Goal: Navigation & Orientation: Find specific page/section

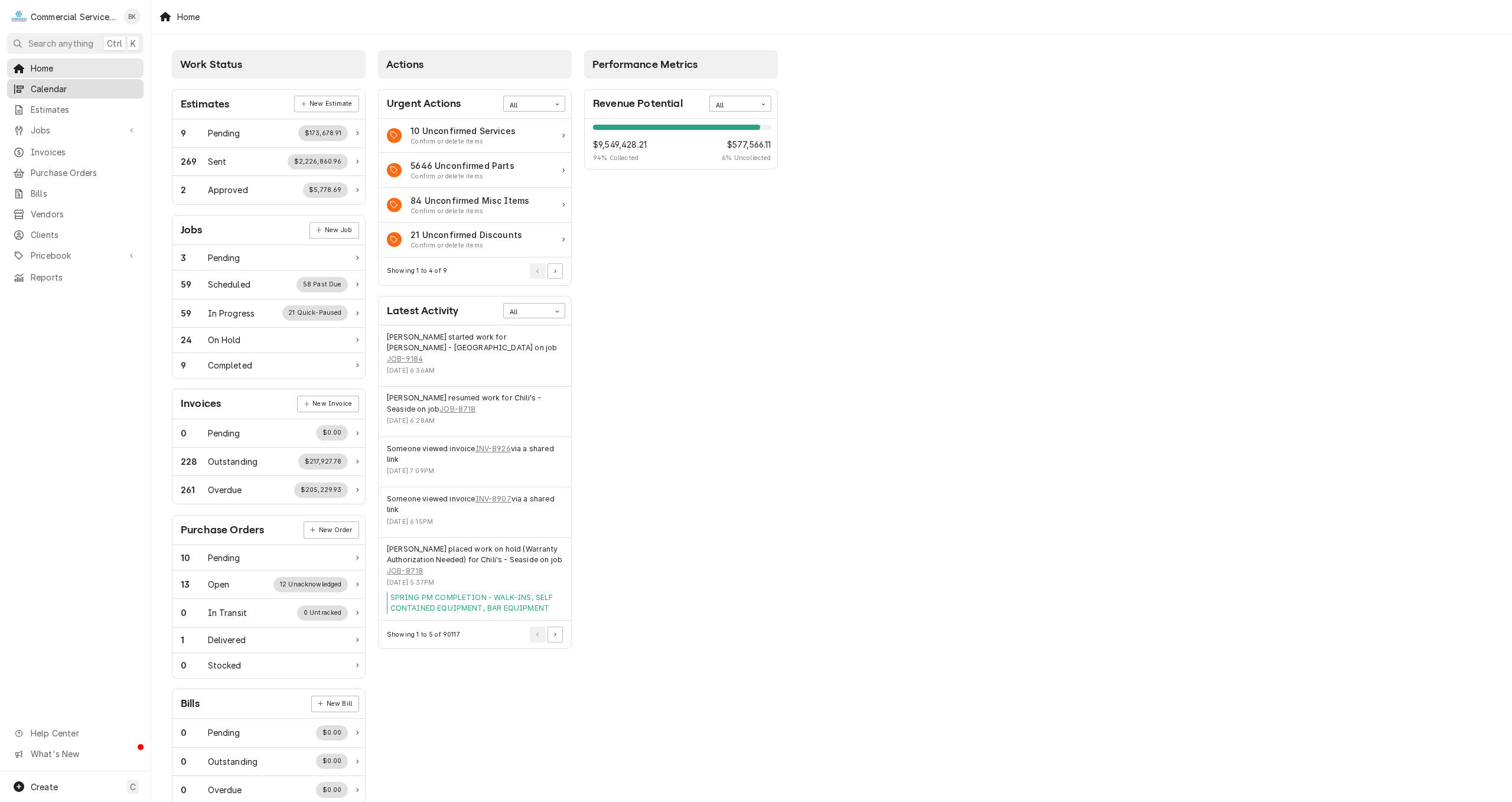
click at [62, 90] on span "Calendar" at bounding box center [84, 89] width 107 height 13
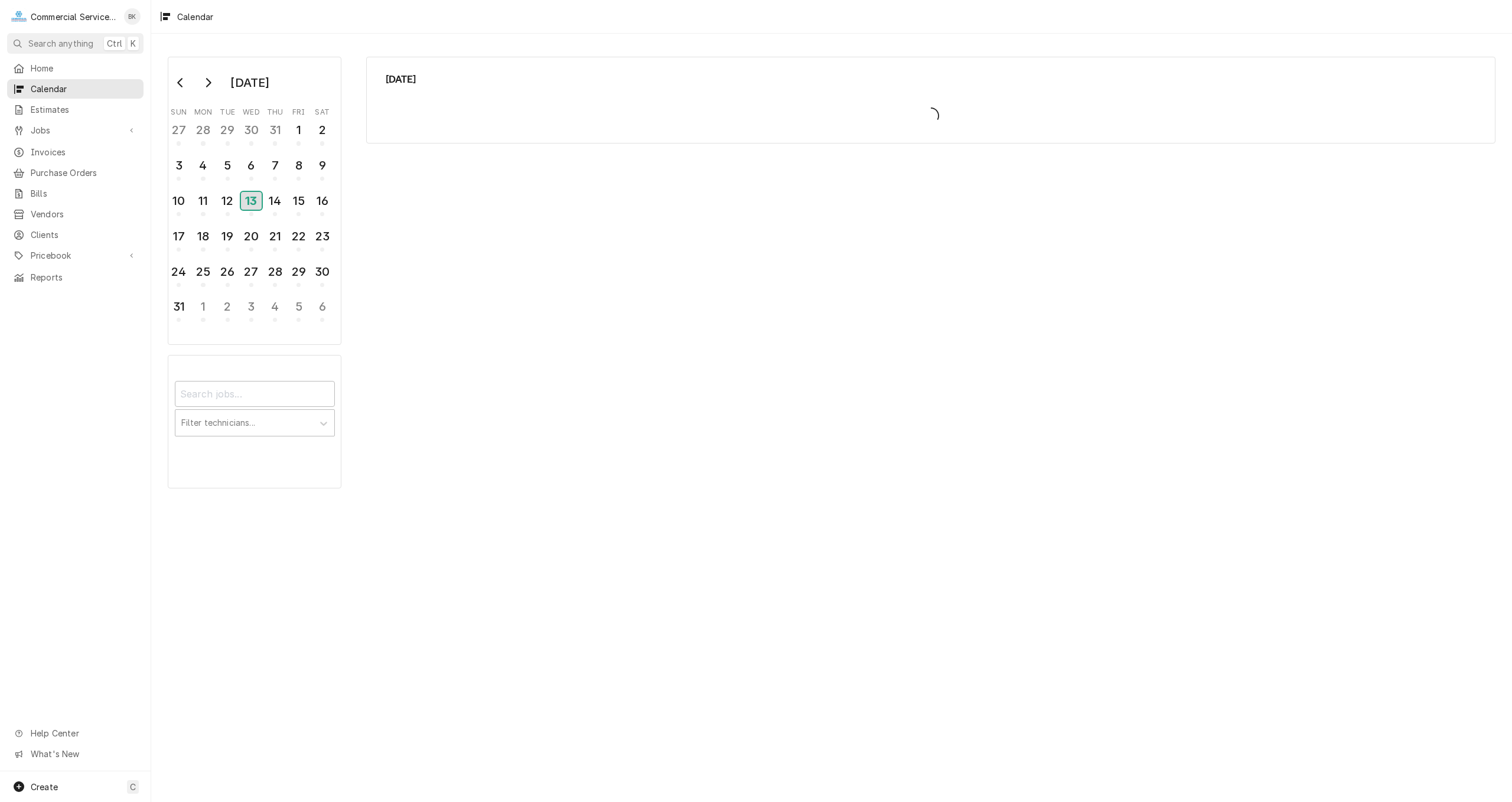
click at [253, 200] on div "13" at bounding box center [252, 200] width 21 height 18
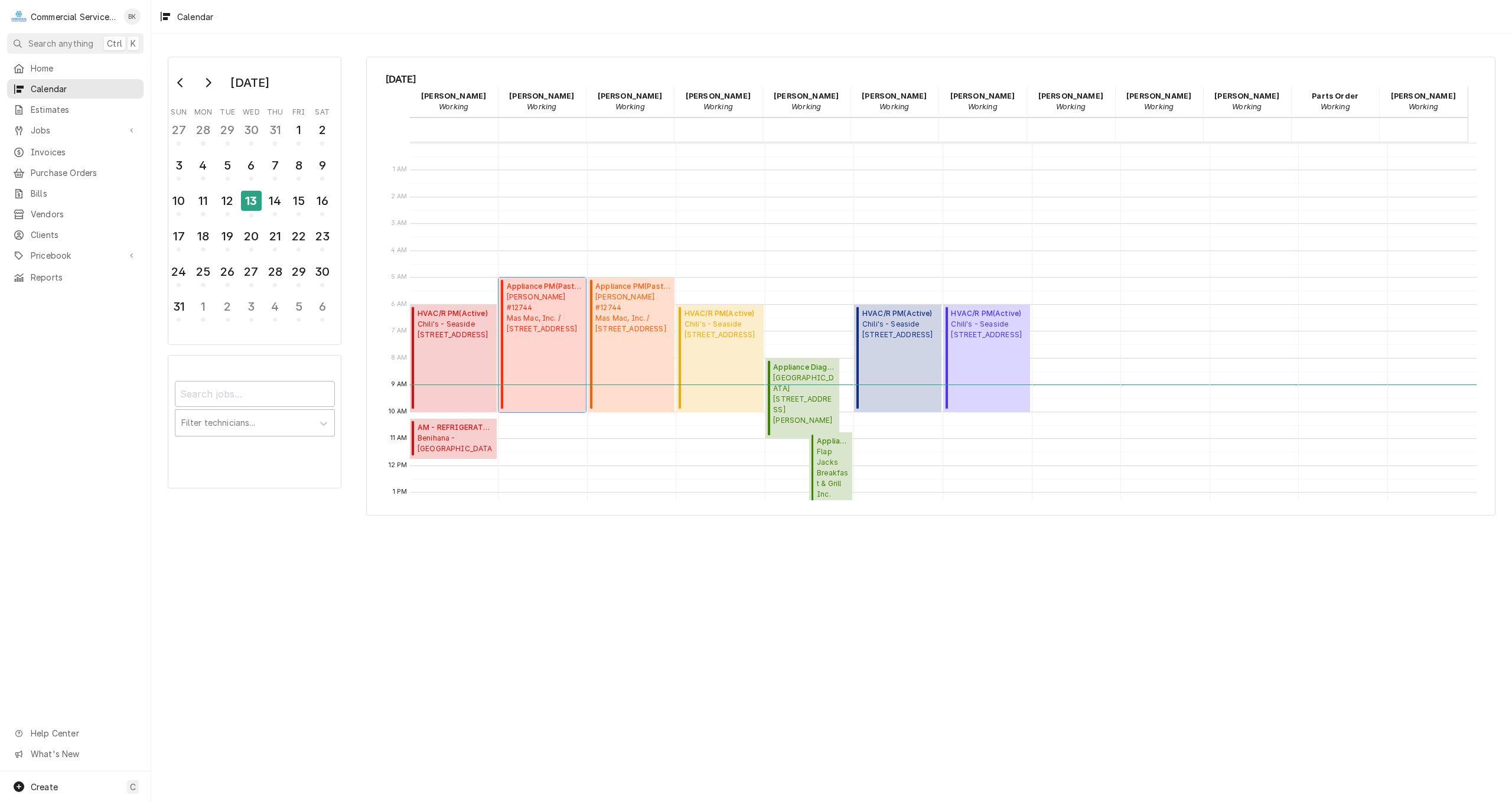
click at [538, 333] on span "McDonald's #12744 Mas Mac, Inc. / 1459 Main St, Watsonville, CA 95076" at bounding box center [544, 312] width 76 height 42
click at [465, 340] on span "Chili's - Seaside 1349 Canyon Del Rey, Seaside, CA 93955" at bounding box center [453, 329] width 71 height 22
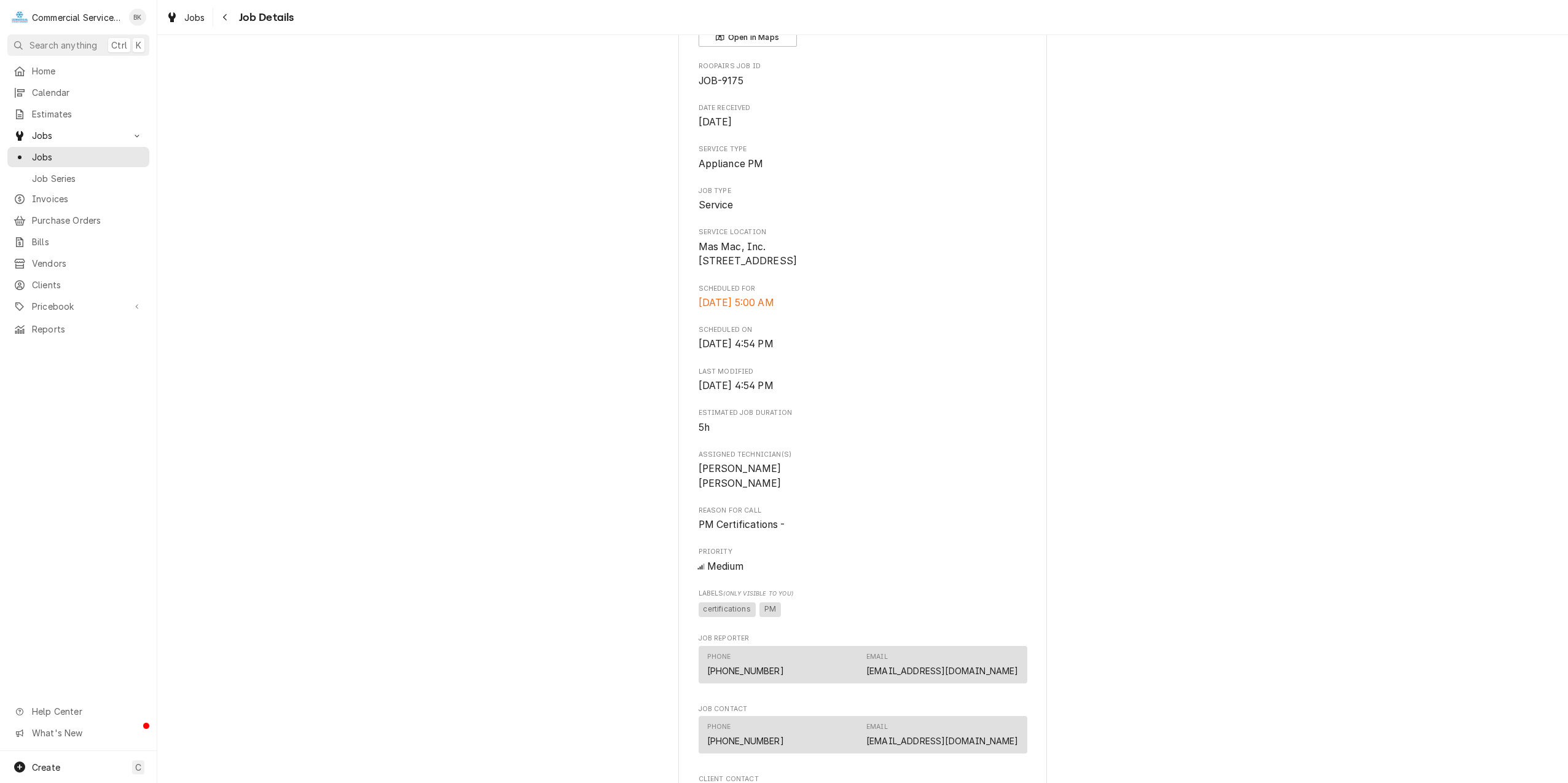
scroll to position [123, 0]
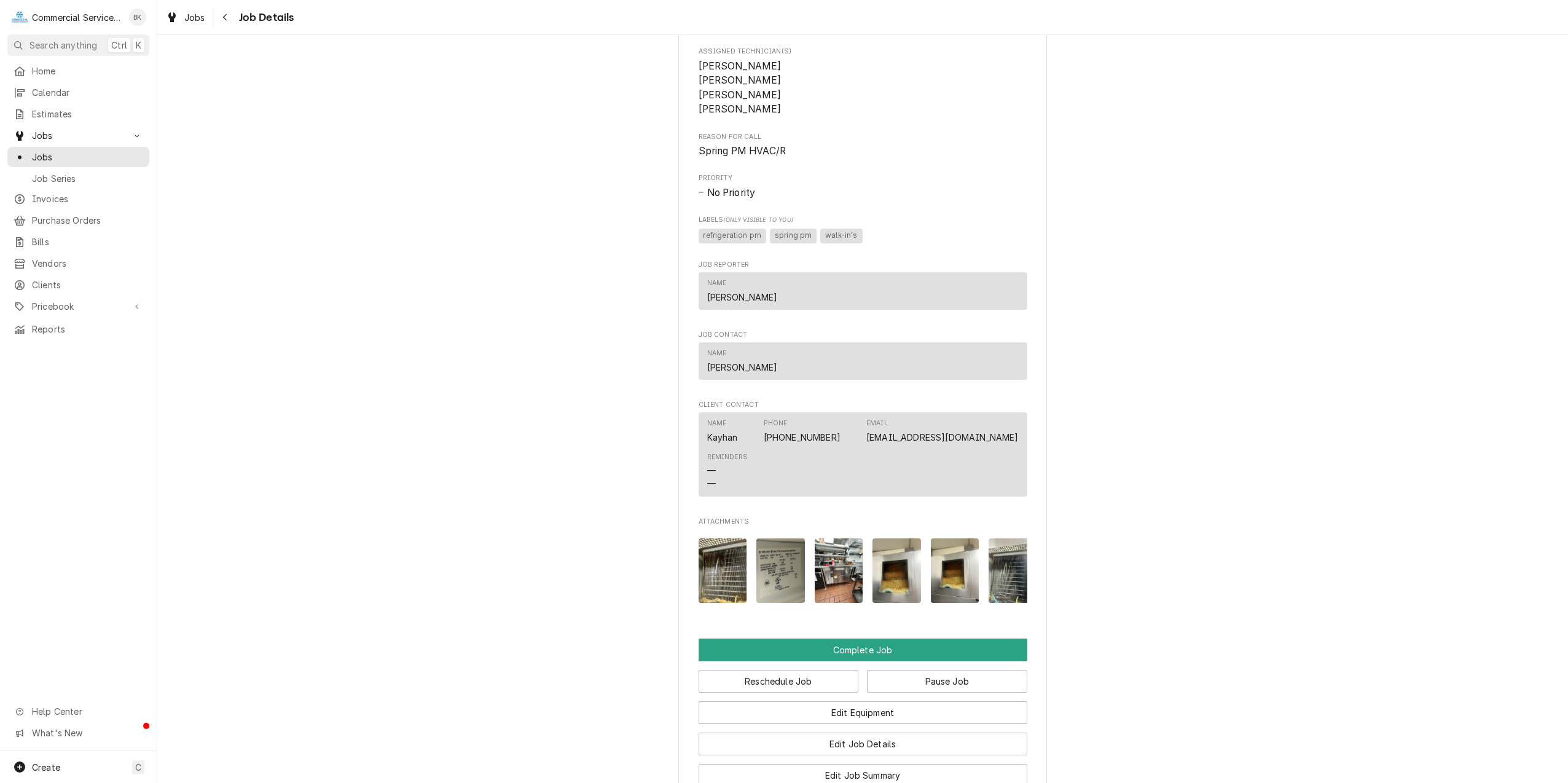
scroll to position [922, 0]
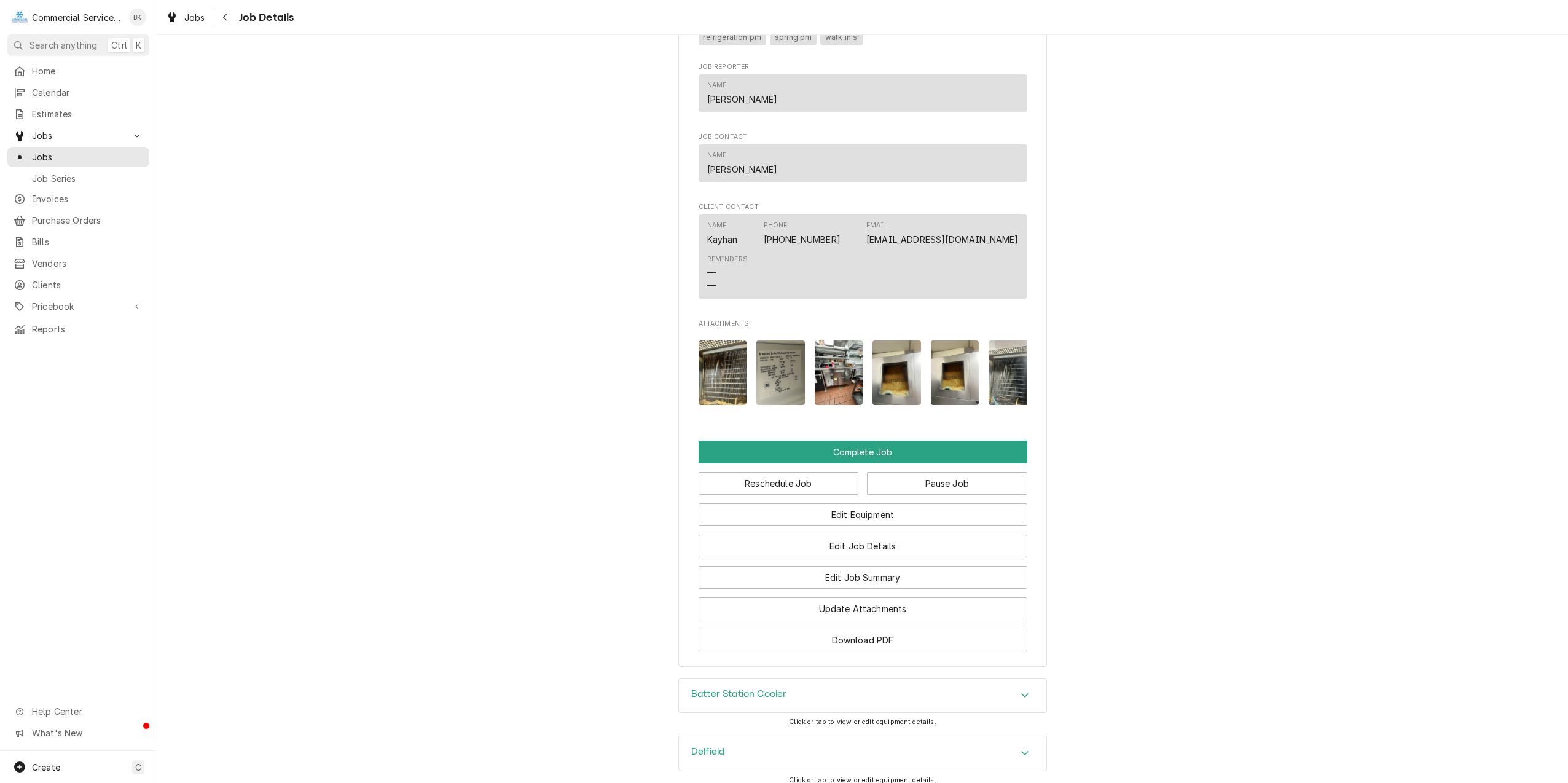
click at [728, 392] on img "Attachments" at bounding box center [722, 372] width 48 height 65
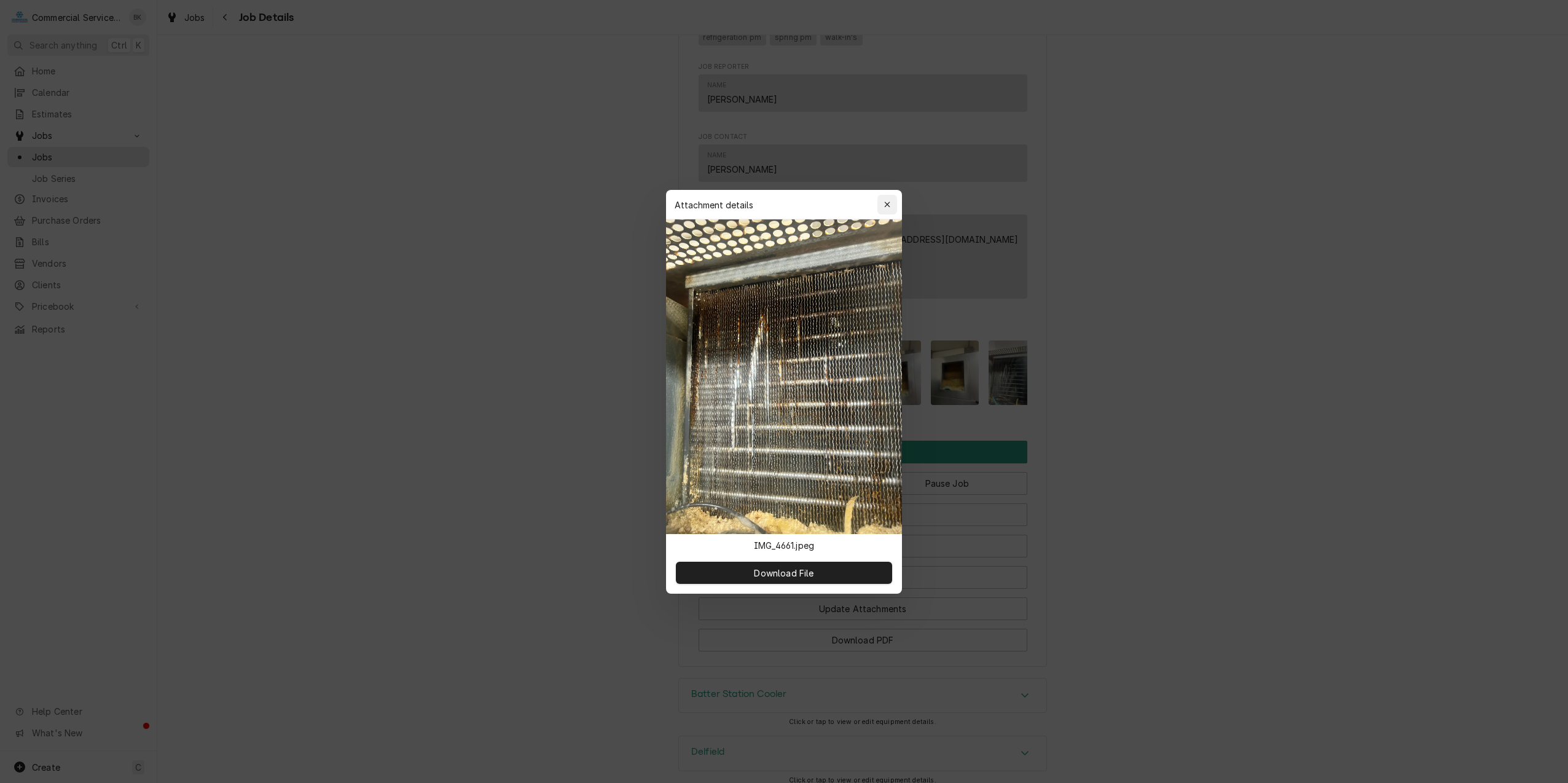
click at [887, 207] on icon "button" at bounding box center [888, 204] width 7 height 8
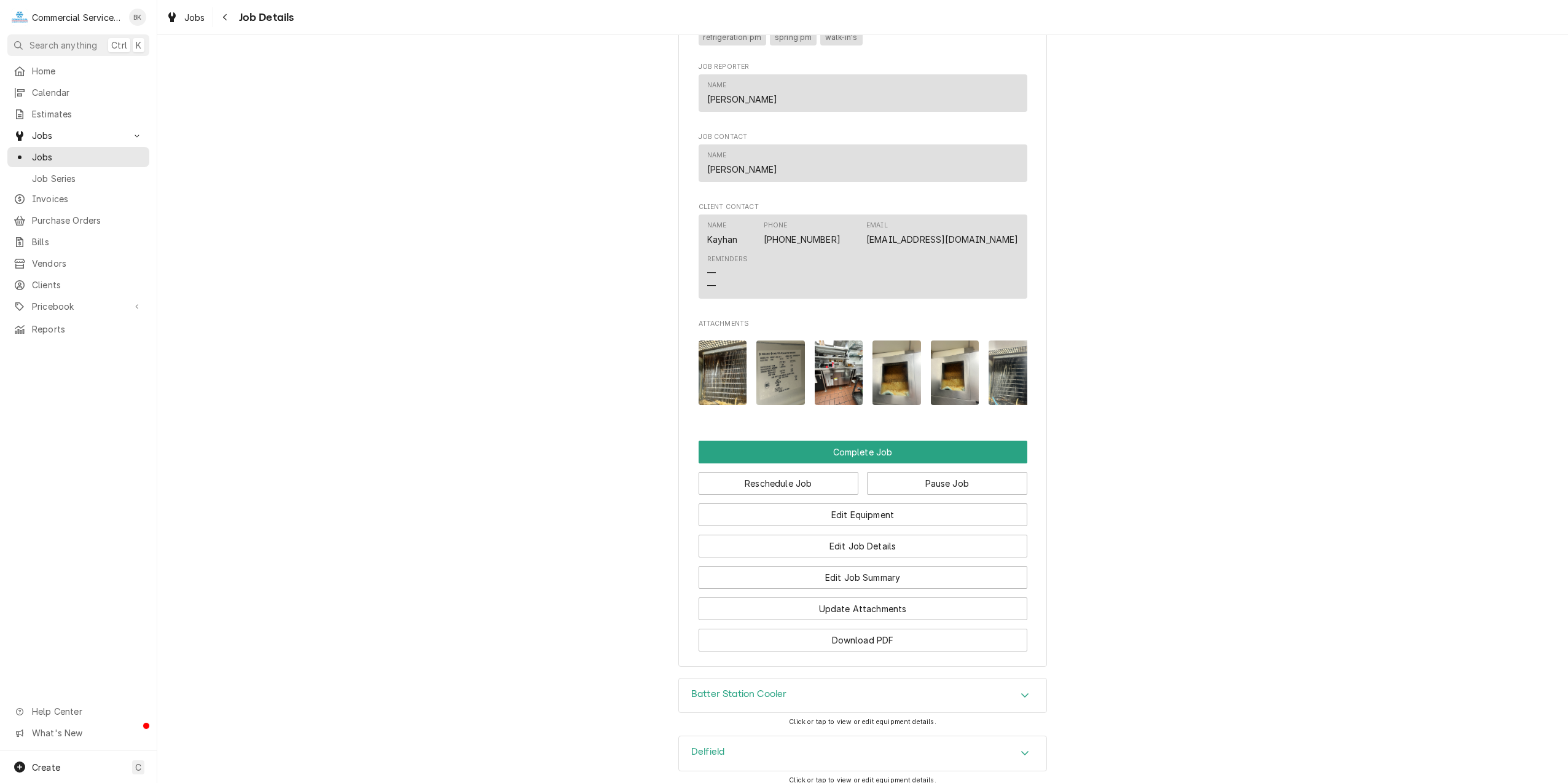
click at [893, 396] on img "Attachments" at bounding box center [896, 372] width 48 height 65
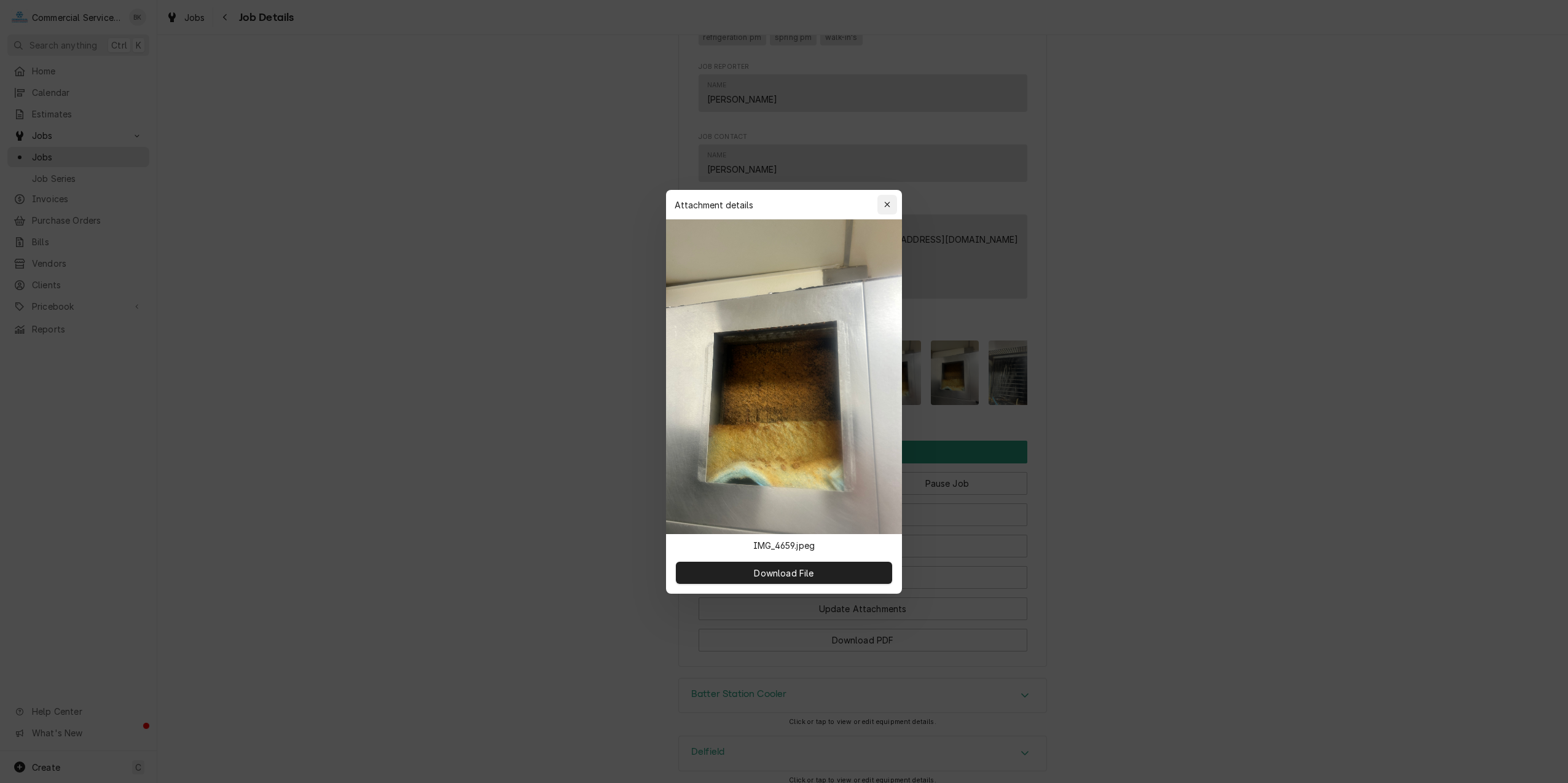
click at [889, 202] on icon "button" at bounding box center [888, 204] width 7 height 8
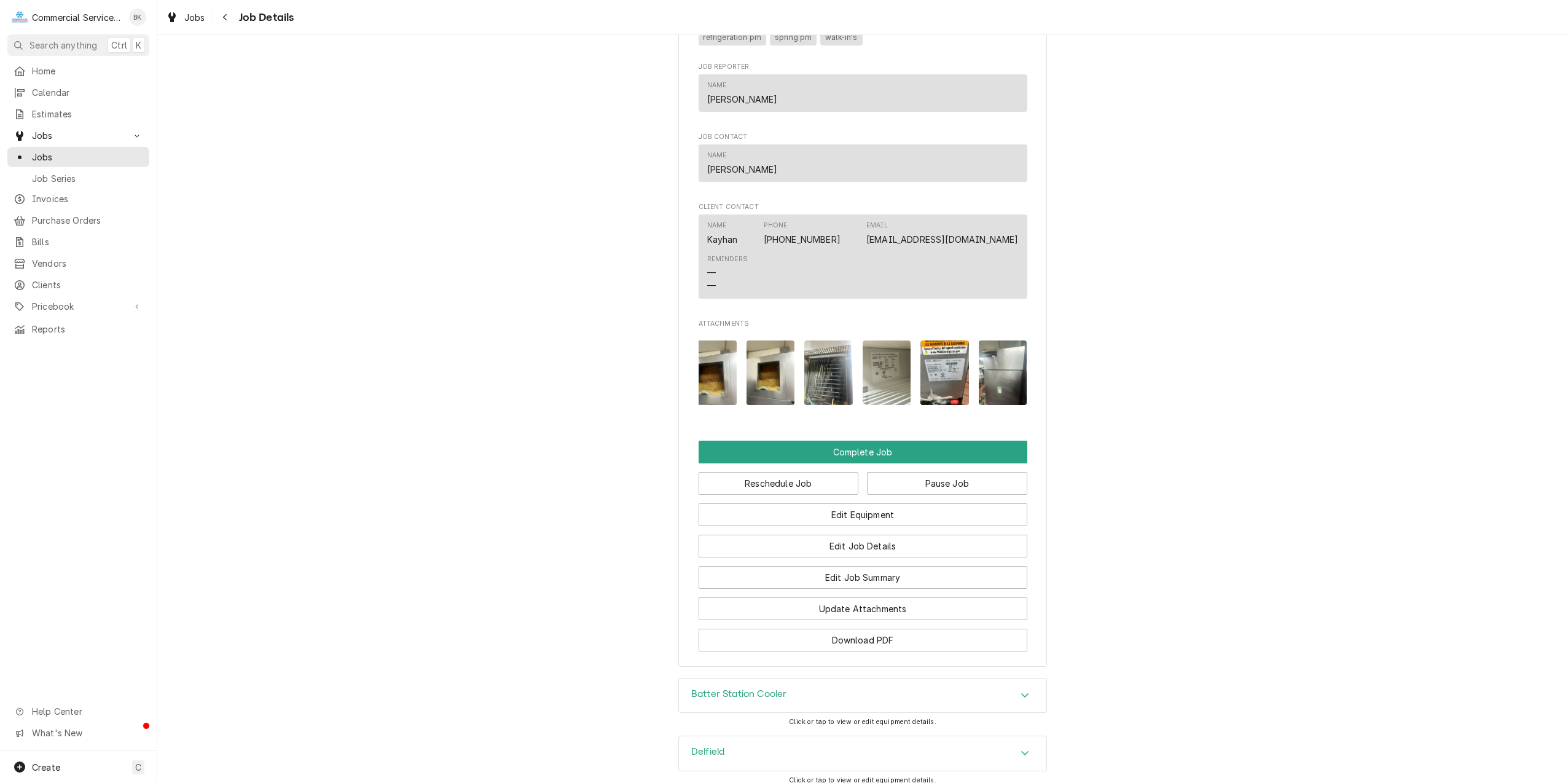
scroll to position [0, 195]
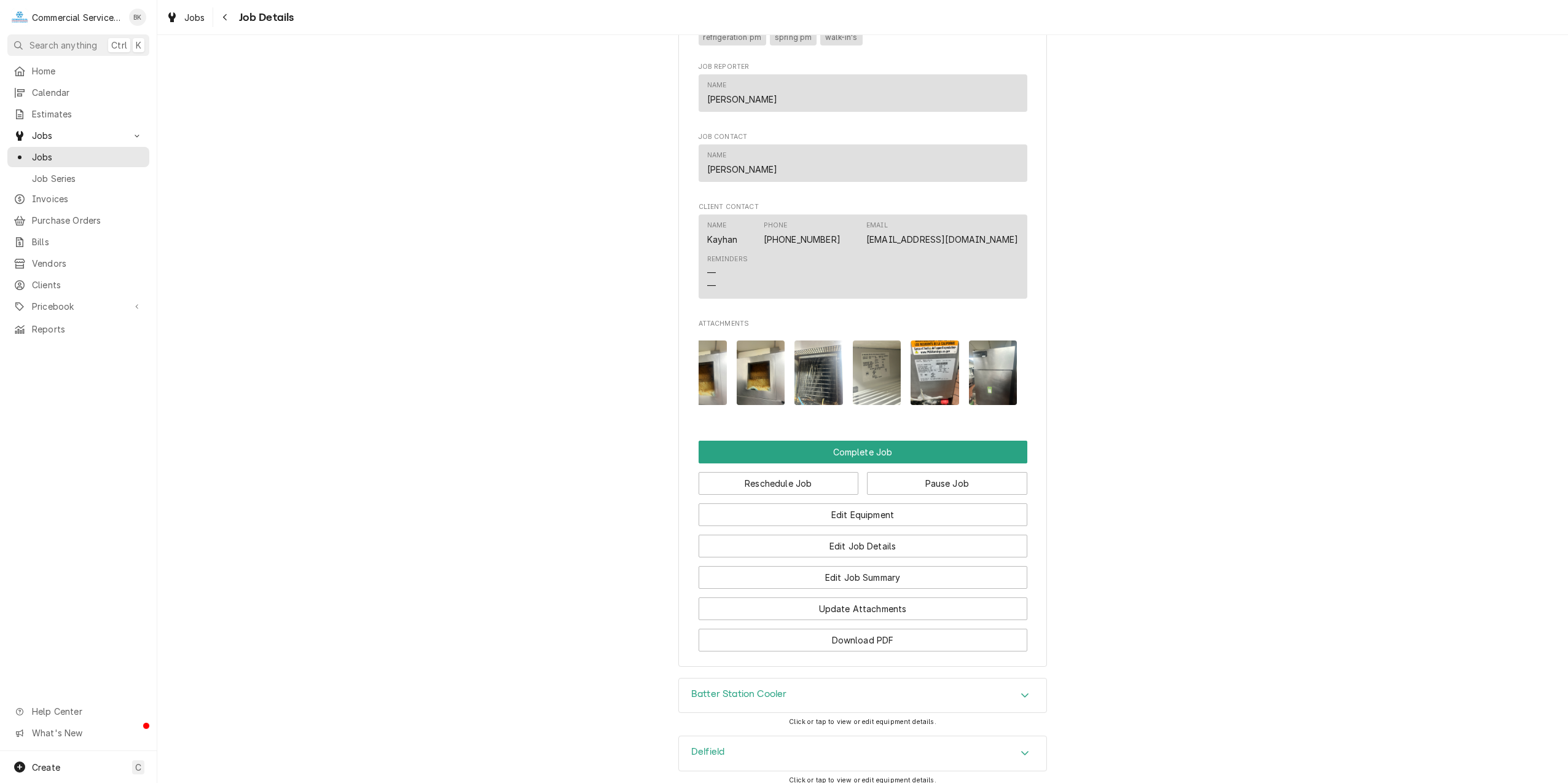
click at [998, 399] on img "Attachments" at bounding box center [994, 372] width 48 height 65
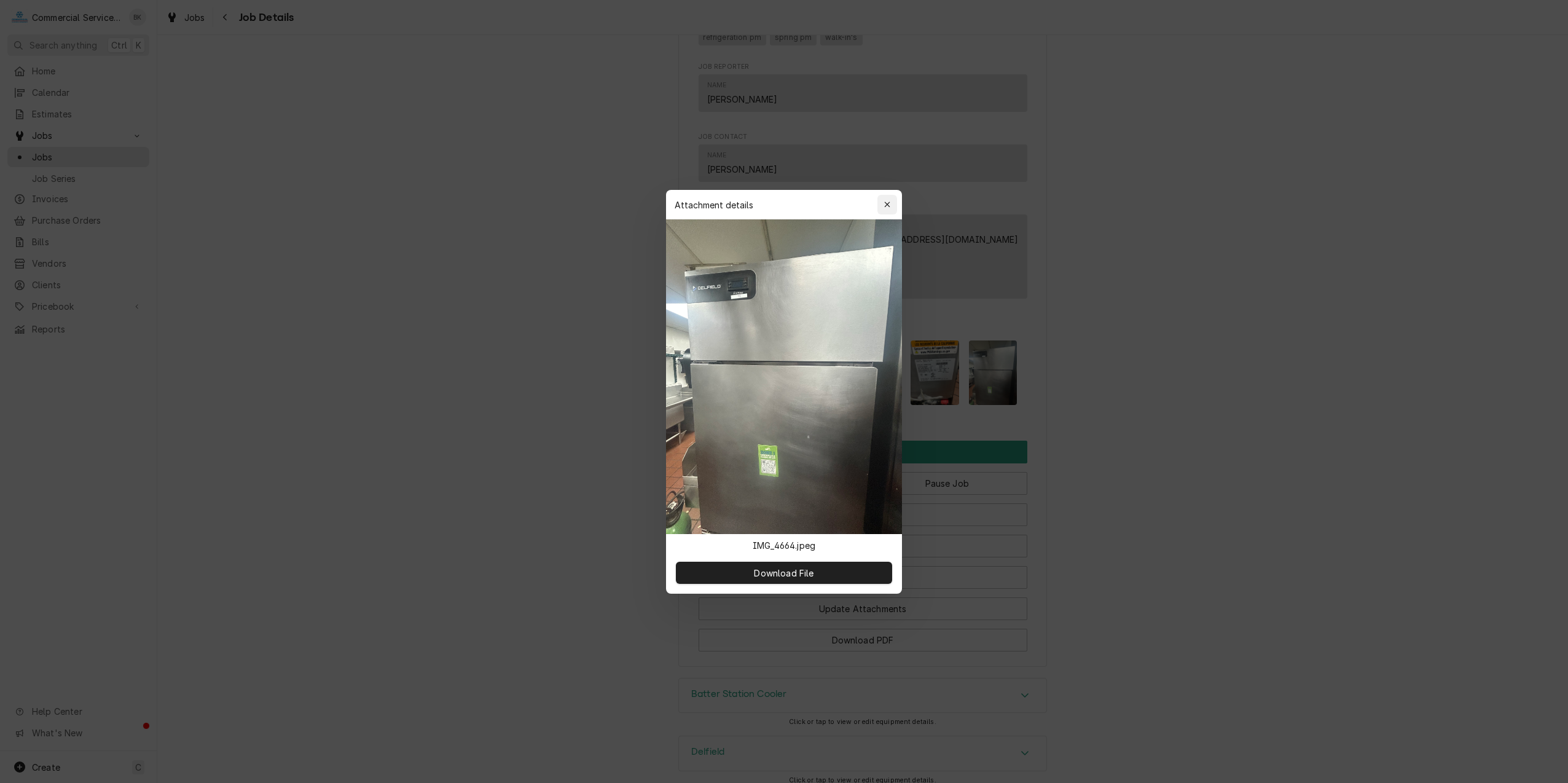
click at [890, 204] on icon "button" at bounding box center [888, 204] width 7 height 8
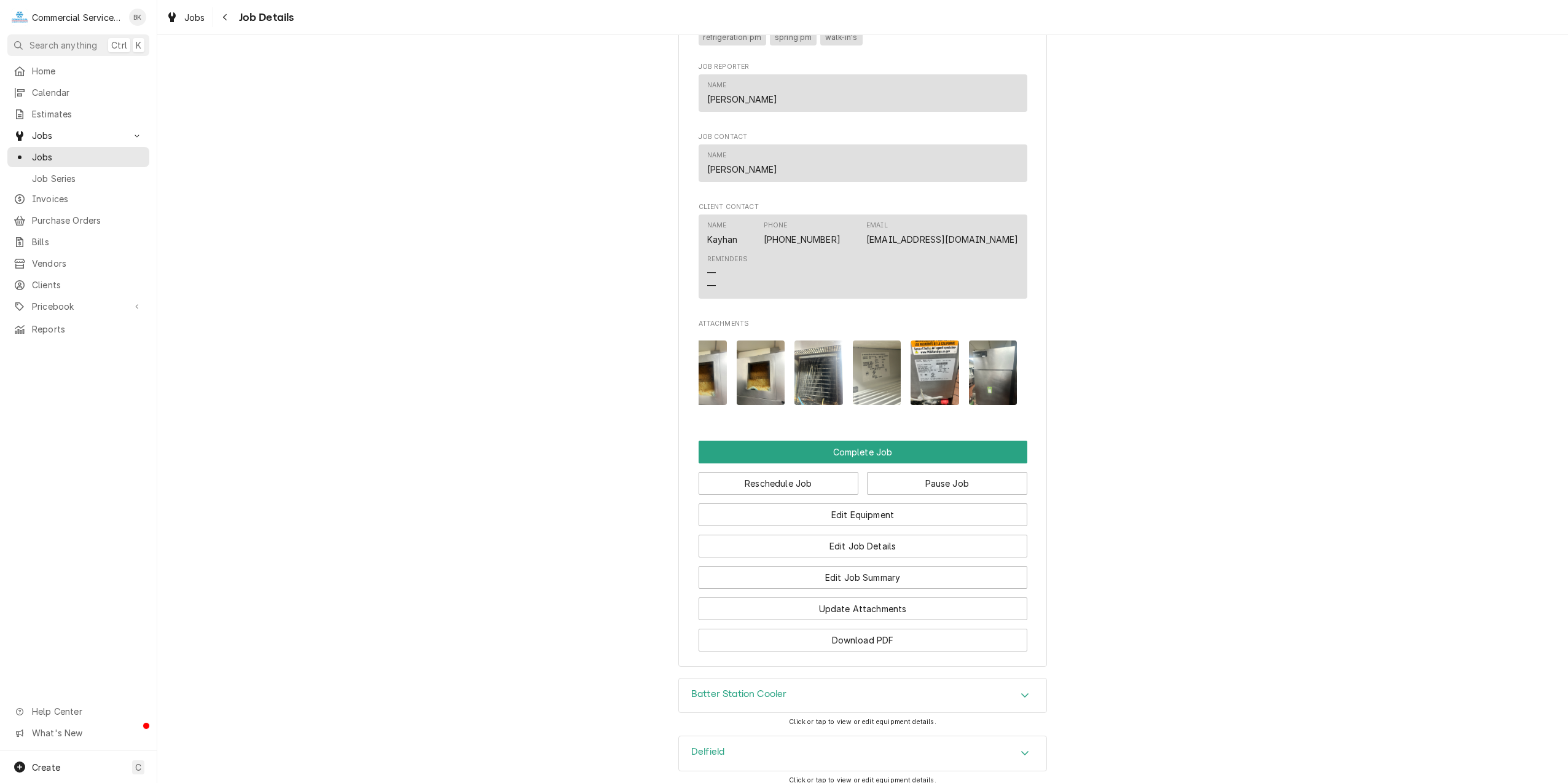
click at [933, 399] on img "Attachments" at bounding box center [934, 372] width 48 height 65
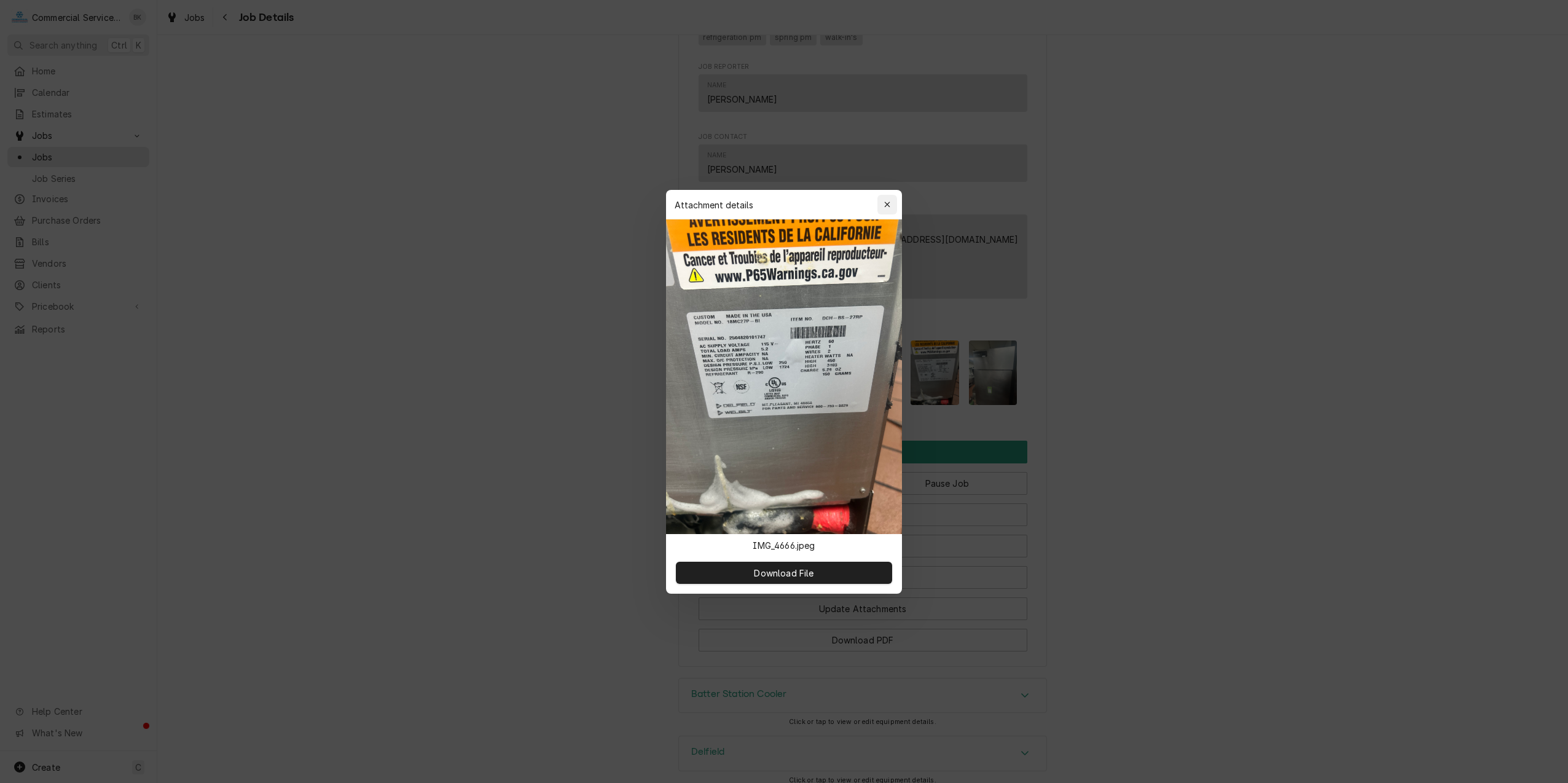
click at [885, 206] on icon "button" at bounding box center [888, 204] width 7 height 8
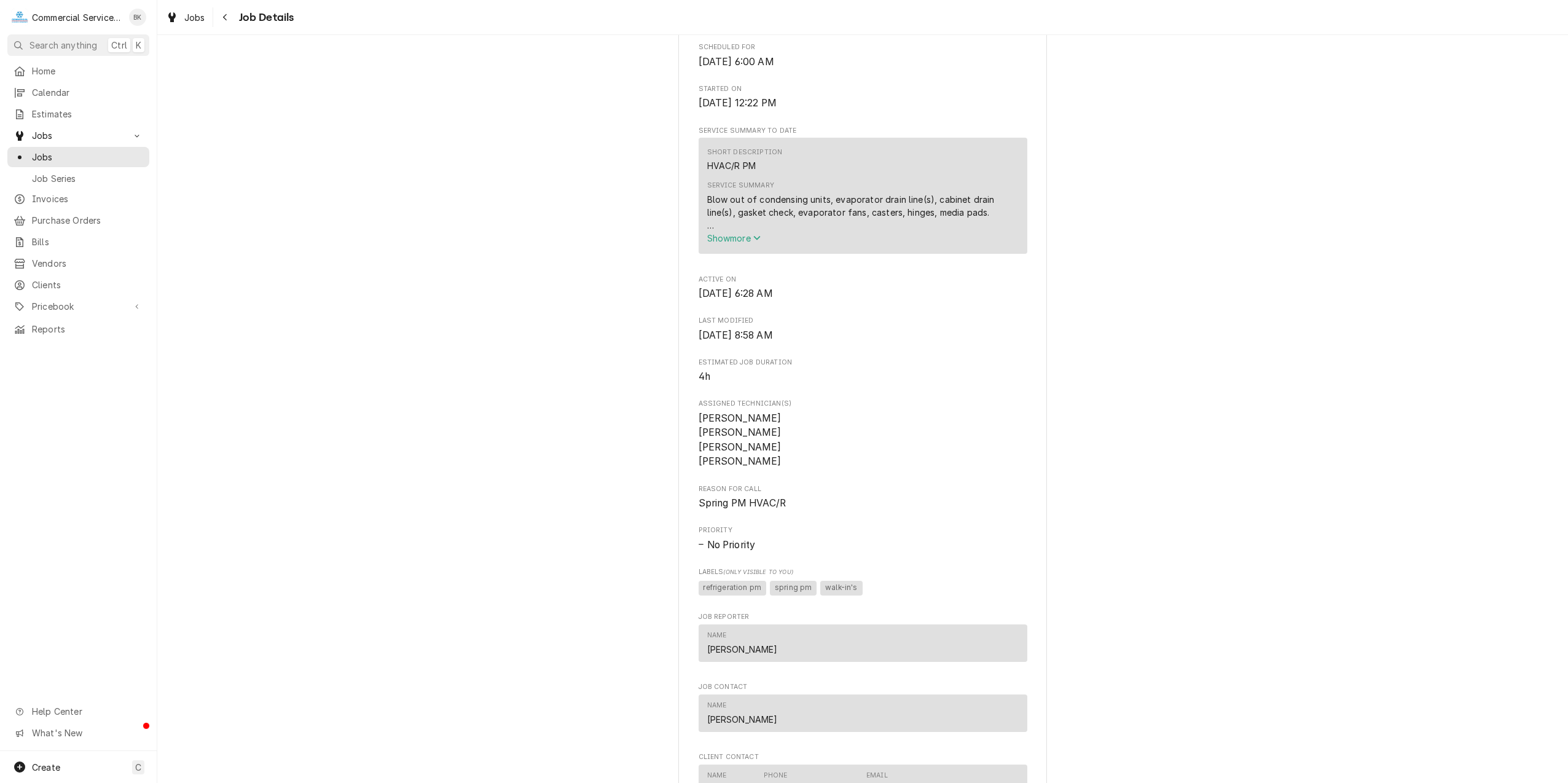
scroll to position [164, 0]
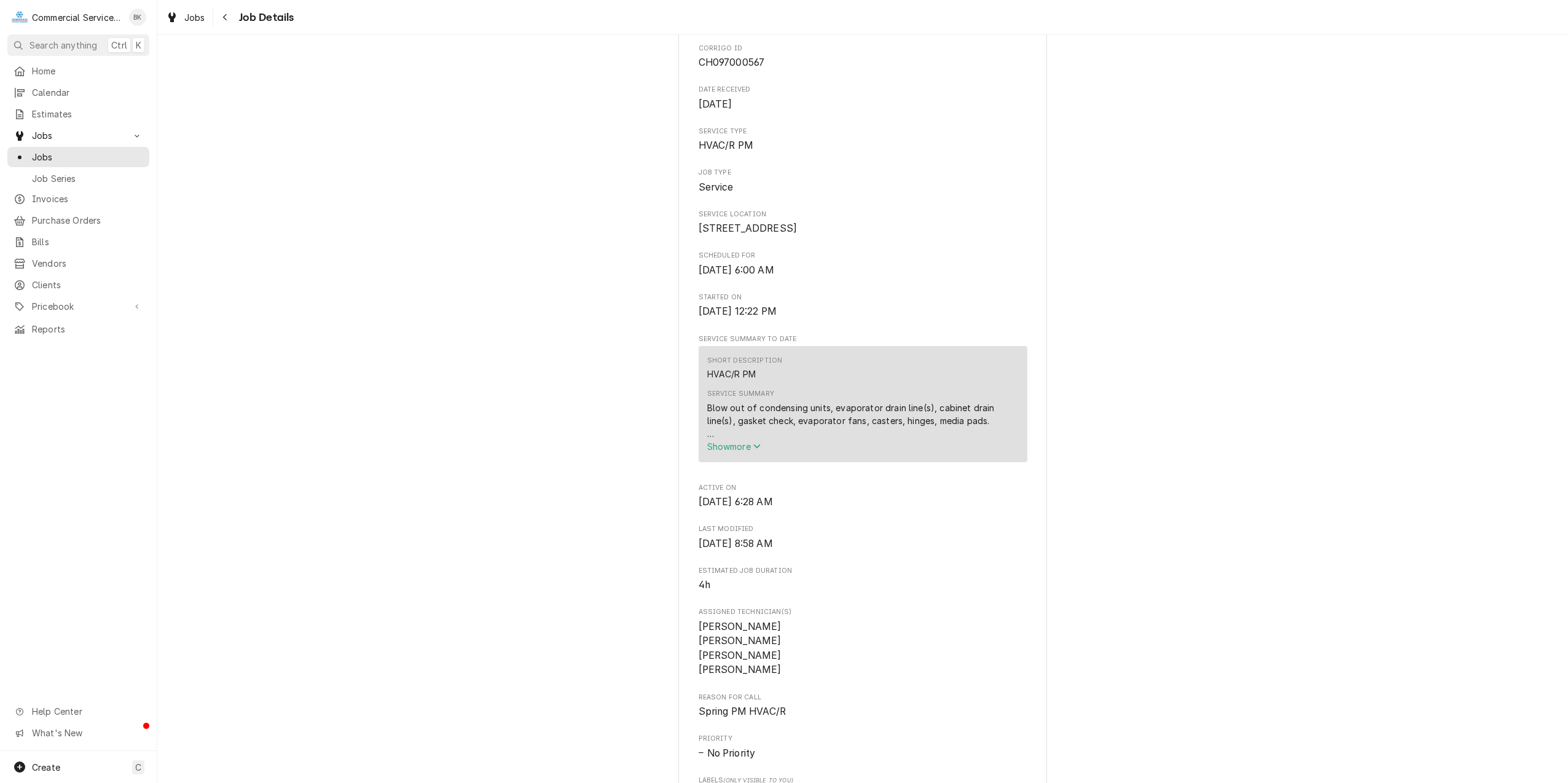
click at [729, 453] on button "Show more" at bounding box center [863, 446] width 312 height 13
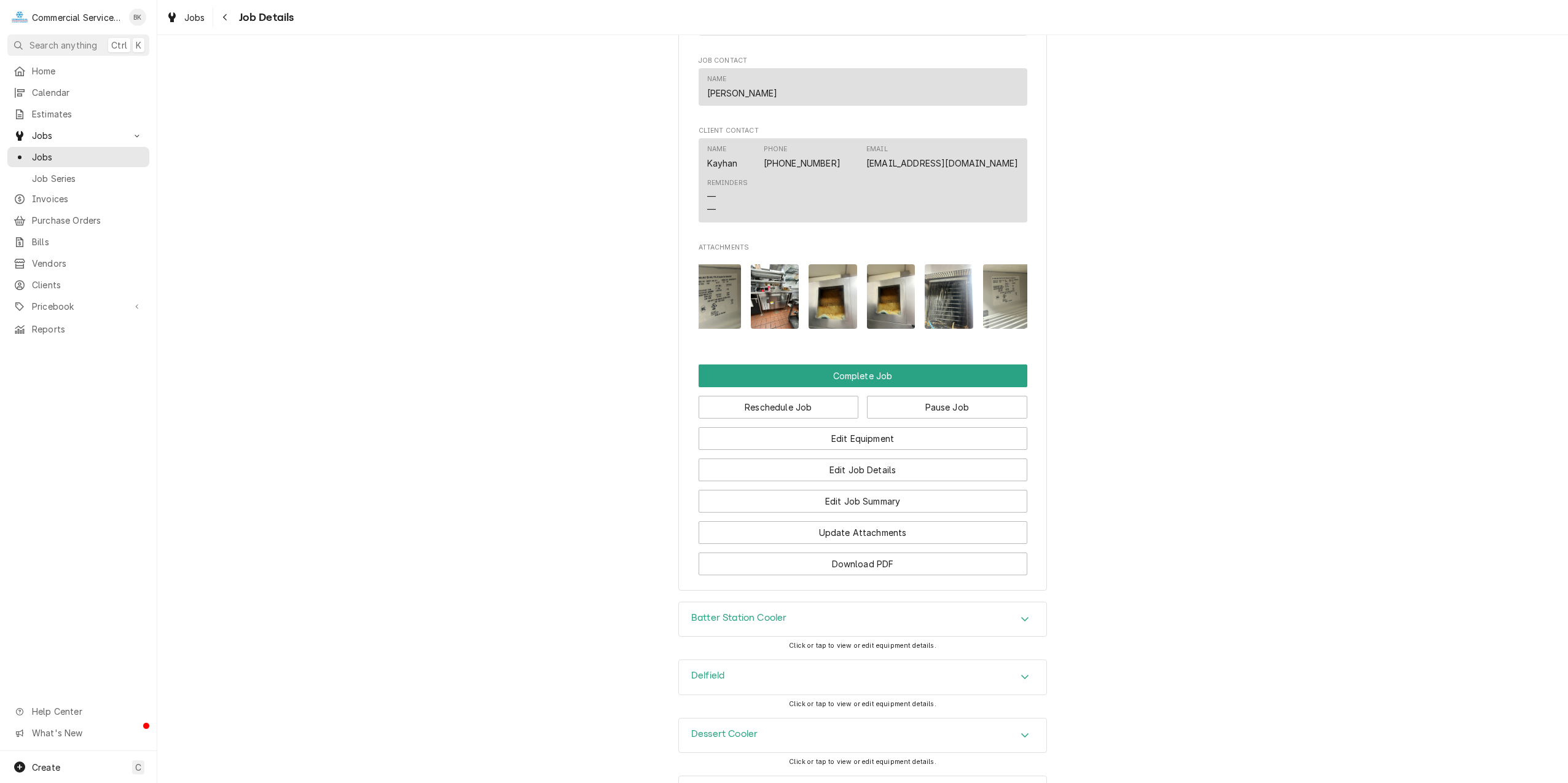
scroll to position [0, 6]
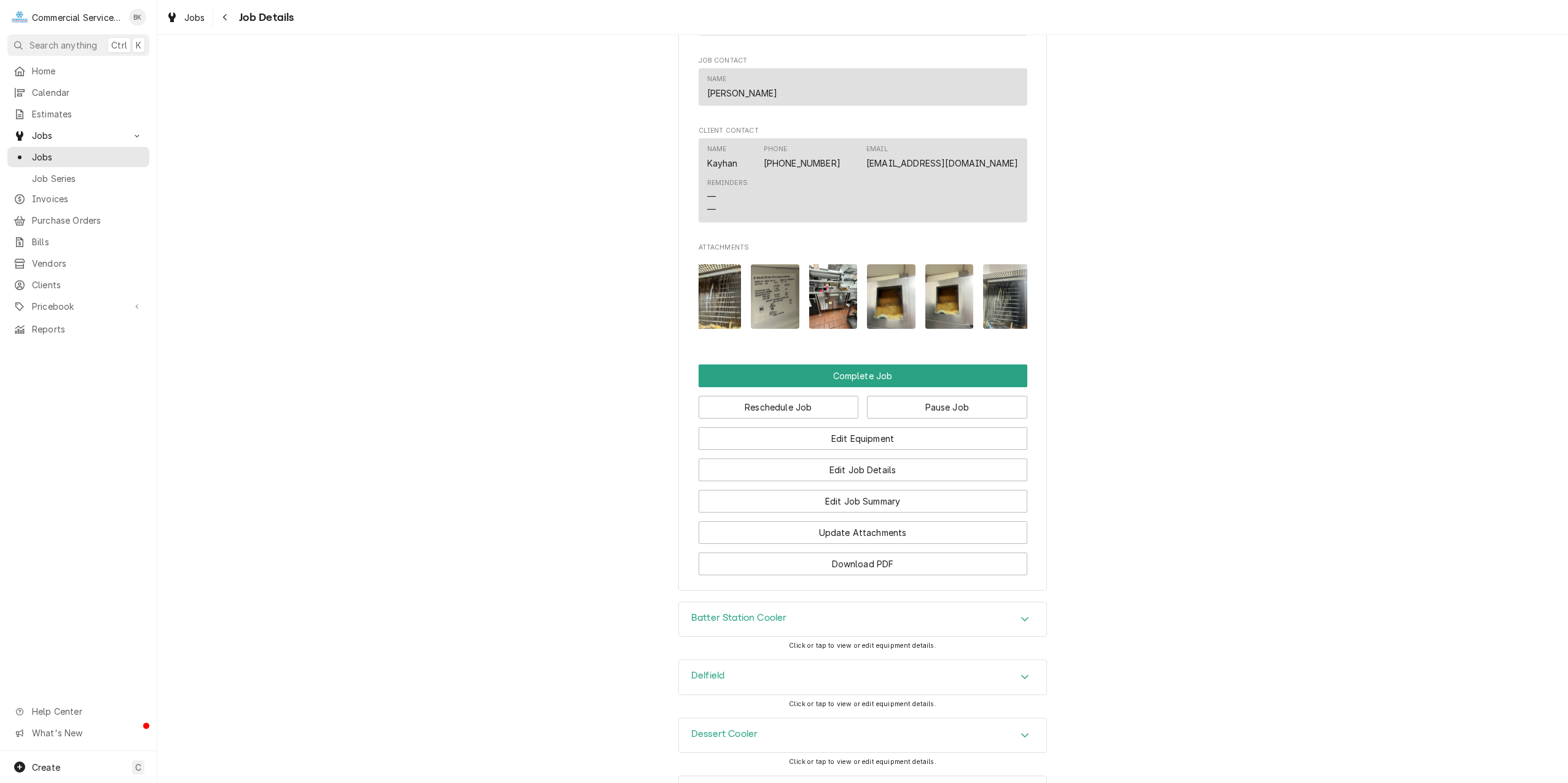
click at [823, 307] on img "Attachments" at bounding box center [833, 297] width 48 height 65
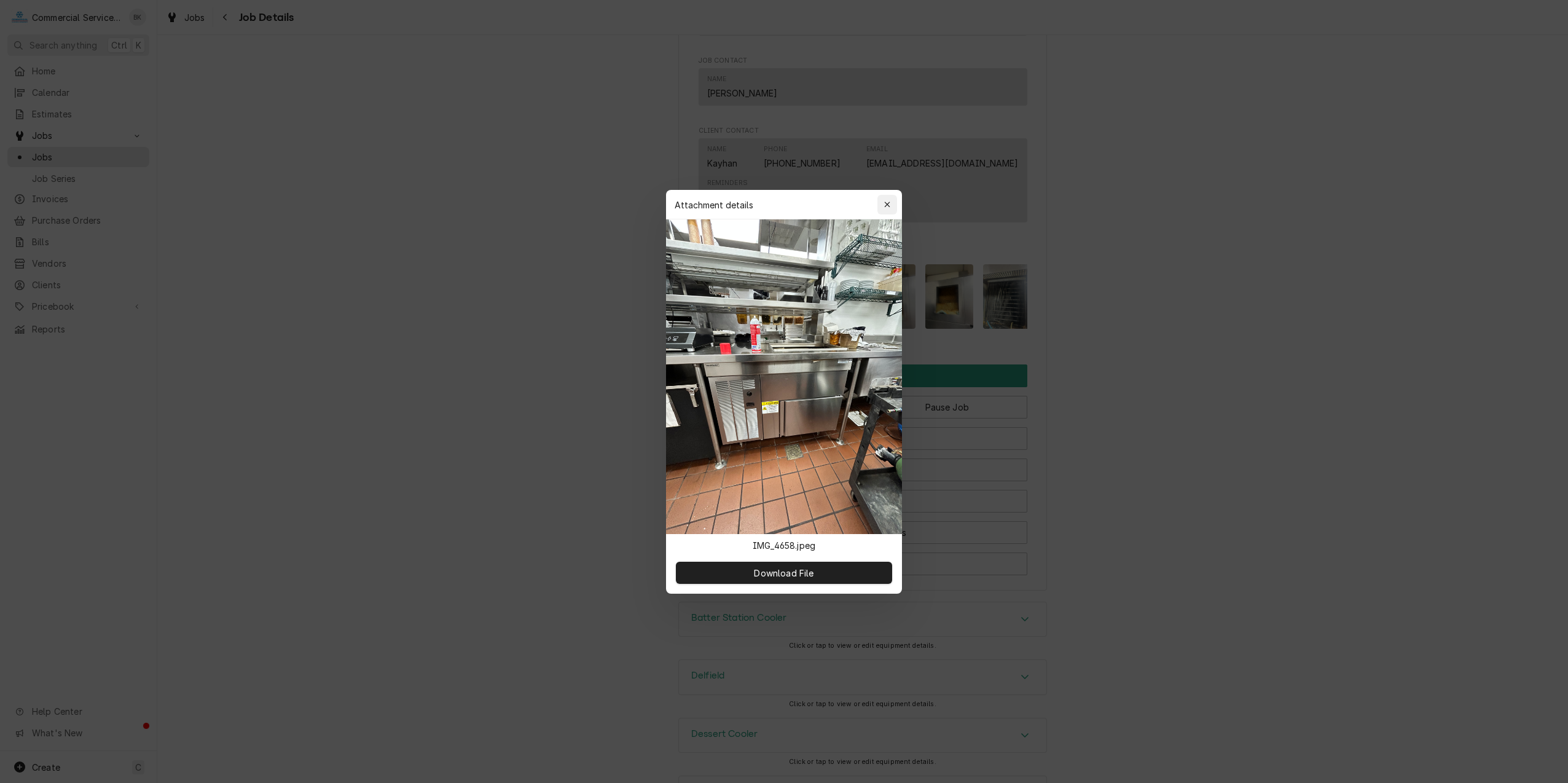
click at [886, 207] on icon "button" at bounding box center [888, 204] width 7 height 8
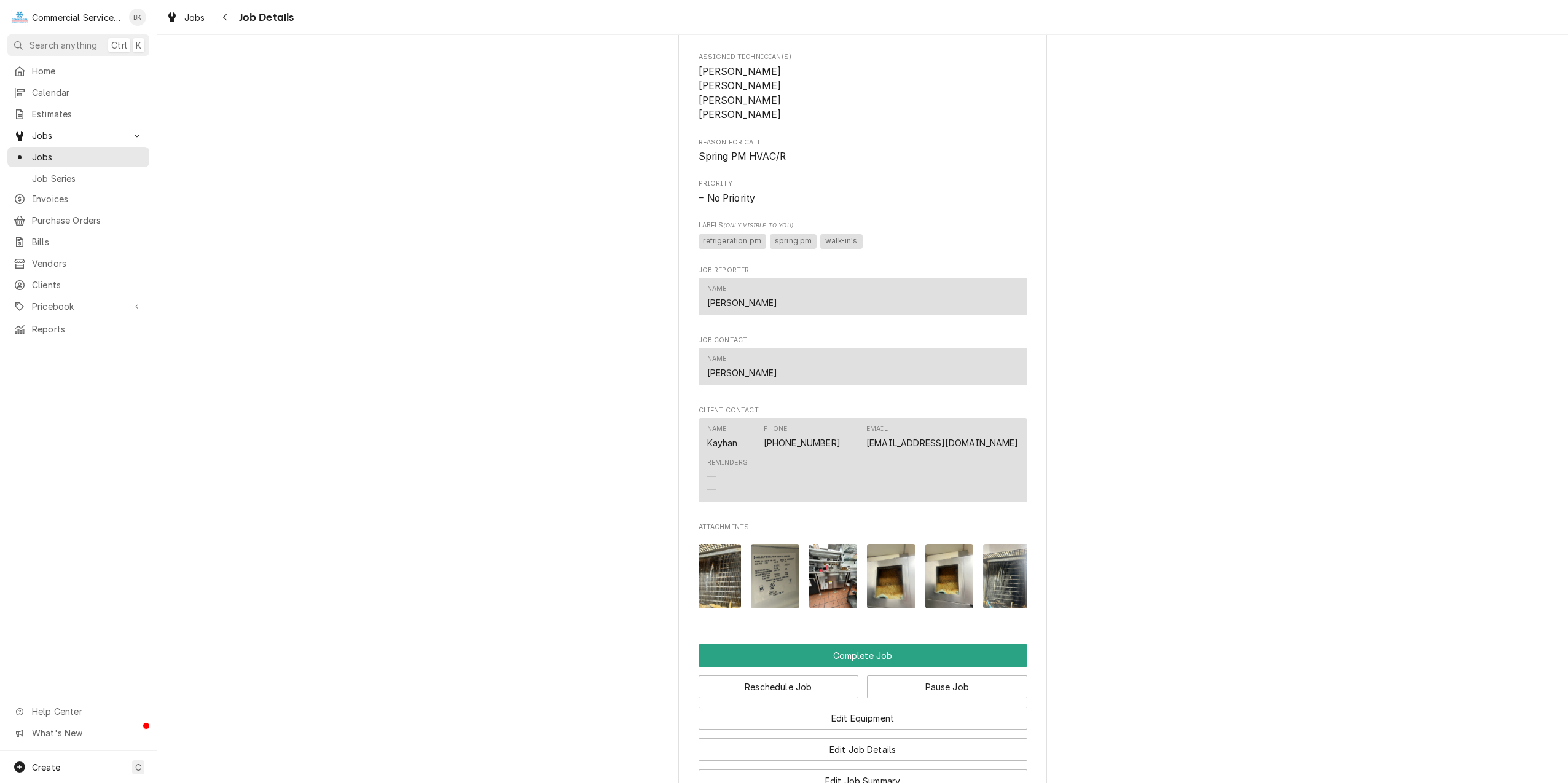
scroll to position [778, 0]
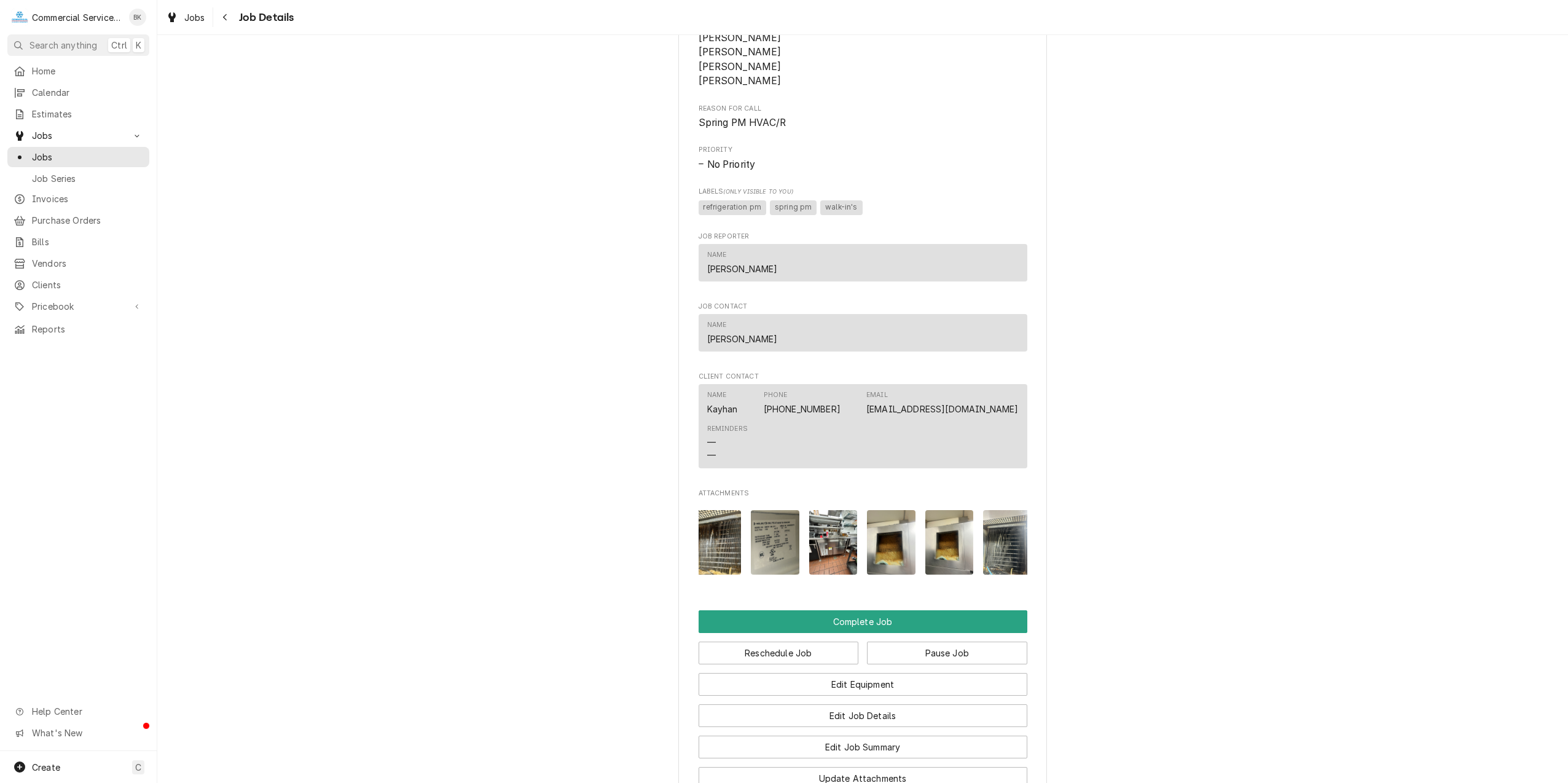
click at [828, 561] on img "Attachments" at bounding box center [833, 542] width 48 height 65
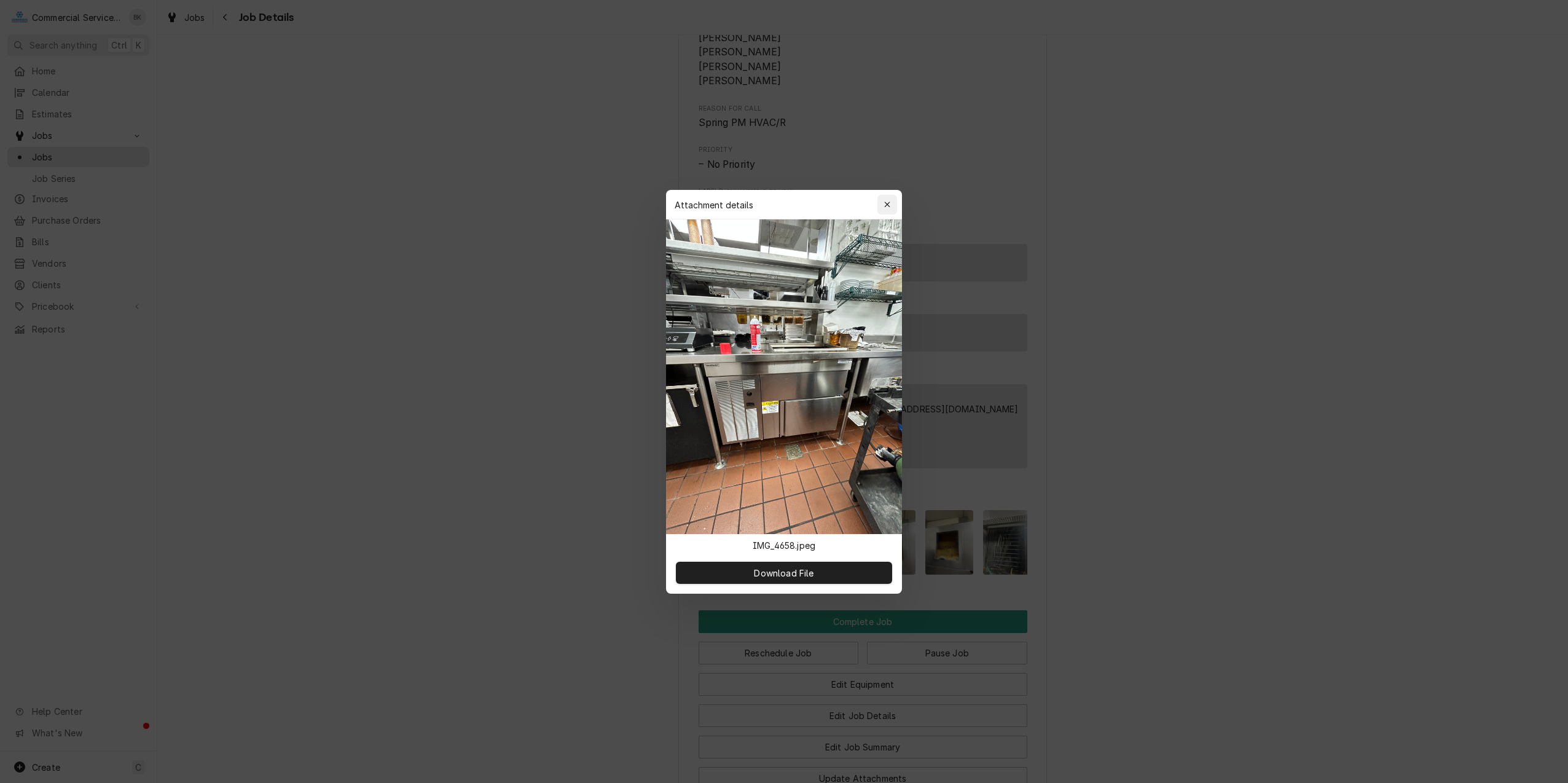
click at [882, 201] on div "button" at bounding box center [887, 204] width 12 height 12
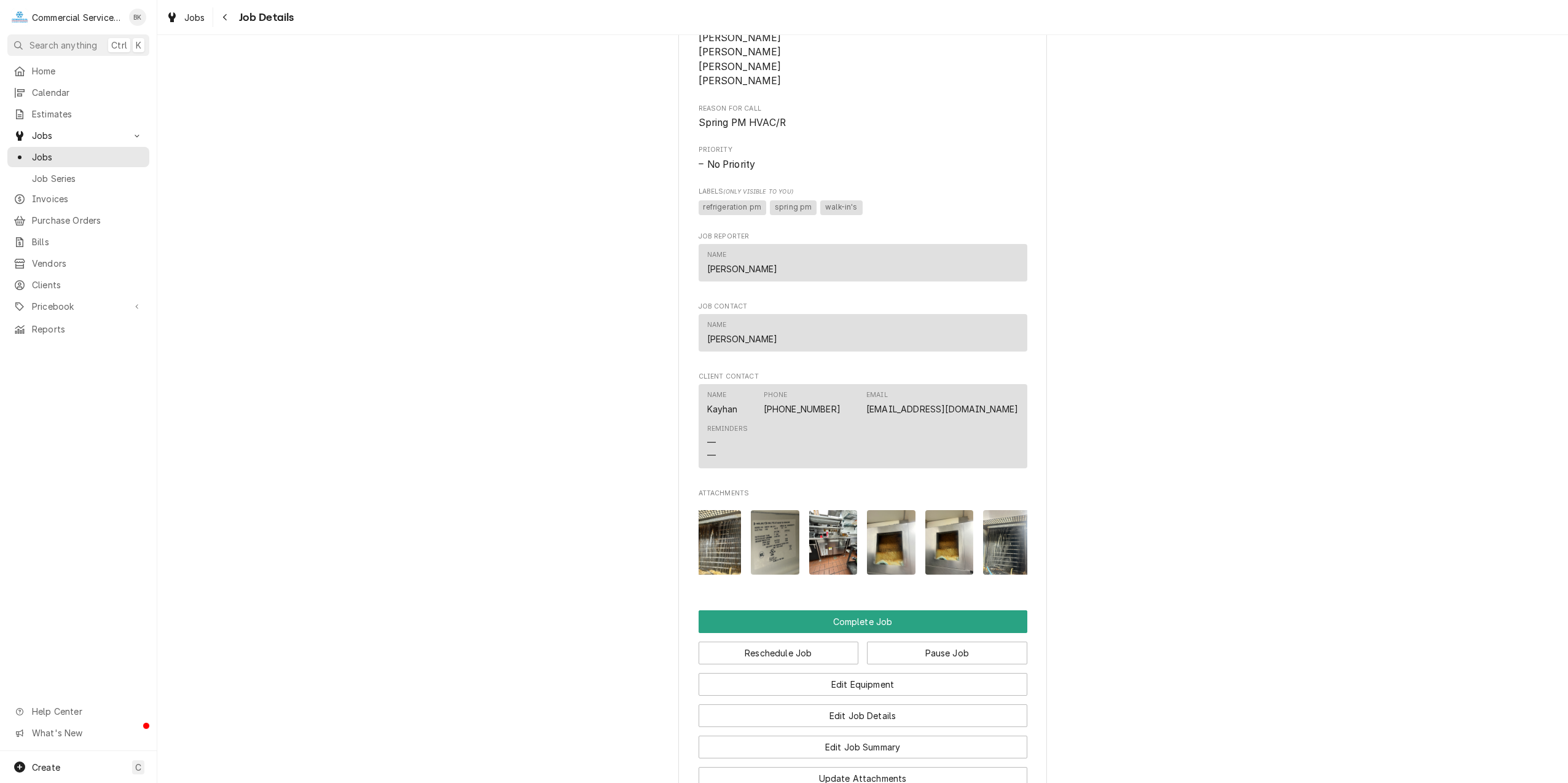
click at [871, 548] on img "Attachments" at bounding box center [891, 542] width 48 height 65
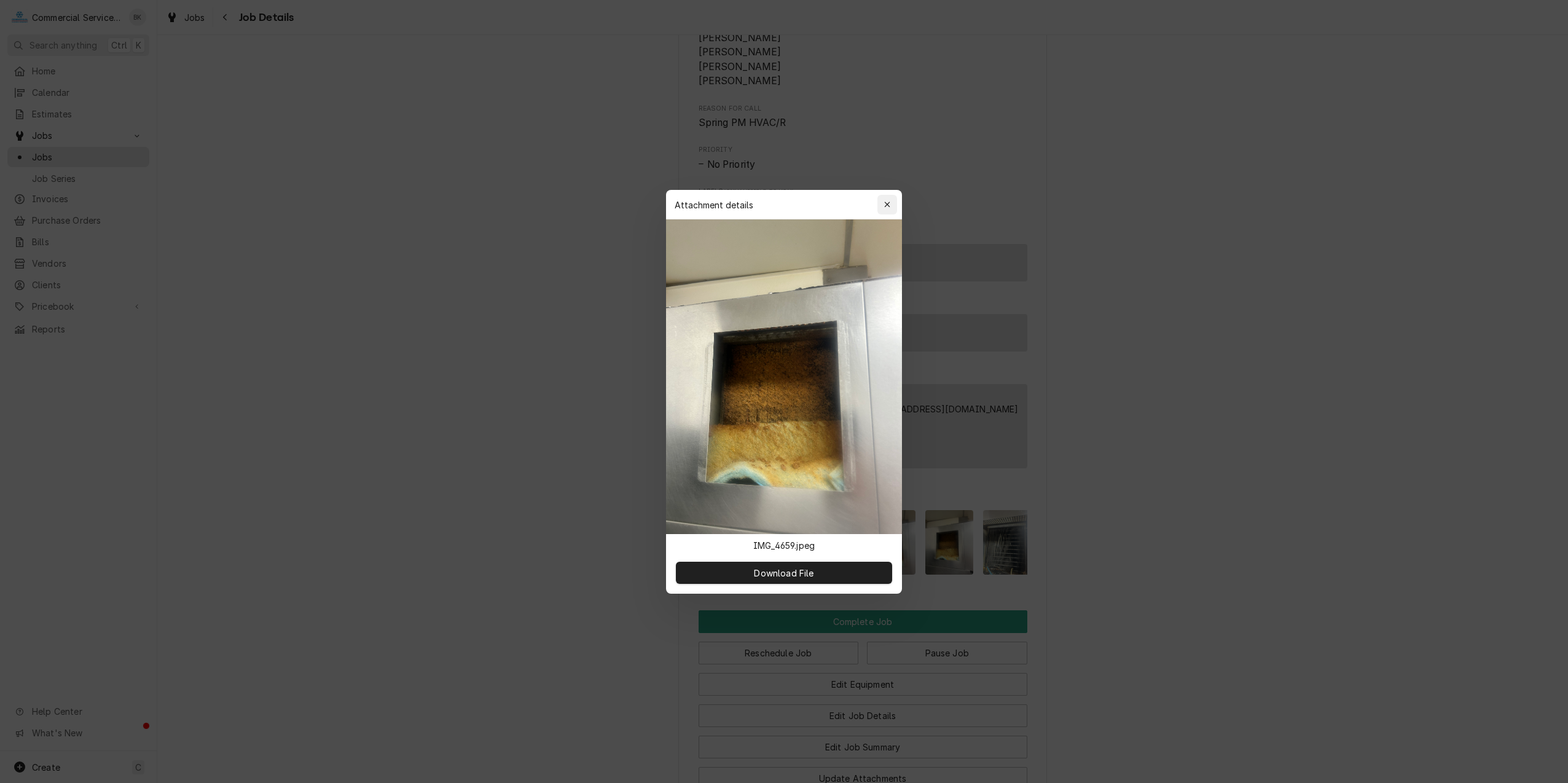
click at [886, 202] on icon "button" at bounding box center [888, 204] width 7 height 8
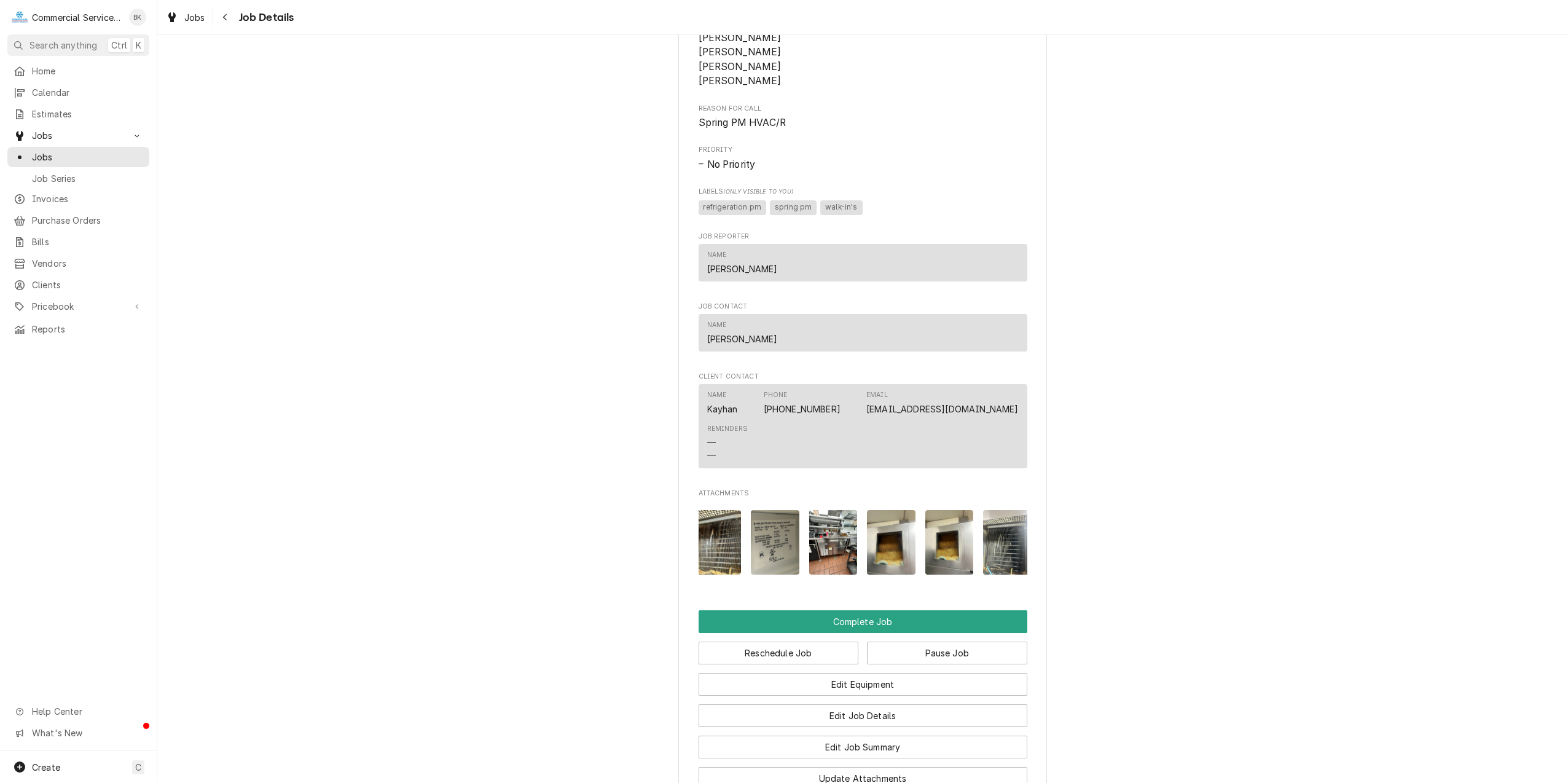
click at [933, 548] on img "Attachments" at bounding box center [949, 542] width 48 height 65
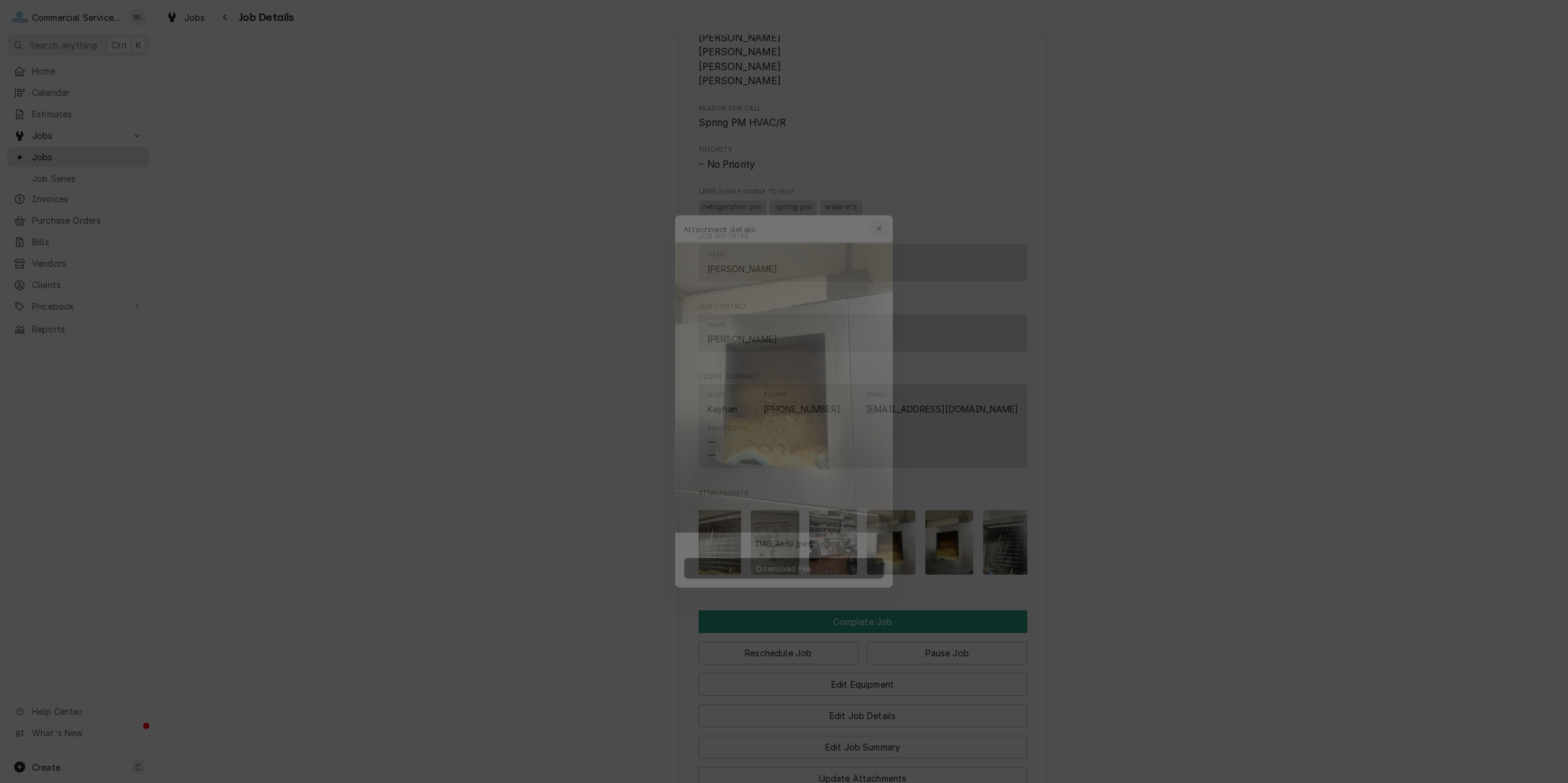
click at [882, 206] on div "button" at bounding box center [887, 204] width 12 height 12
